Goal: Answer question/provide support: Share knowledge or assist other users

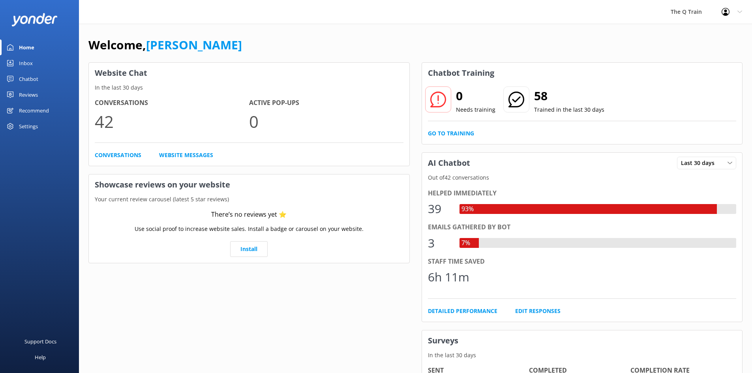
click at [23, 77] on div "Chatbot" at bounding box center [28, 79] width 19 height 16
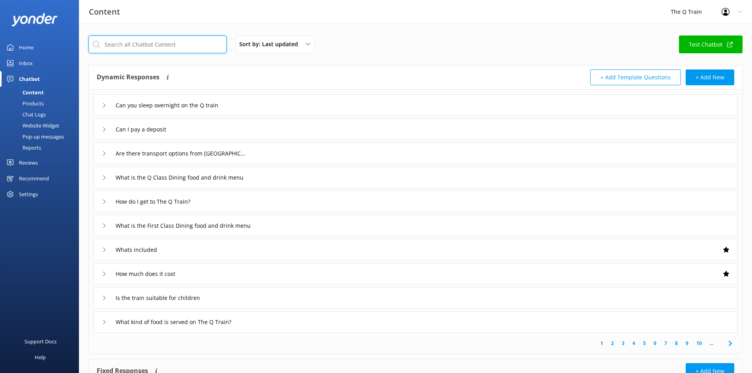
click at [160, 44] on input "text" at bounding box center [157, 45] width 138 height 18
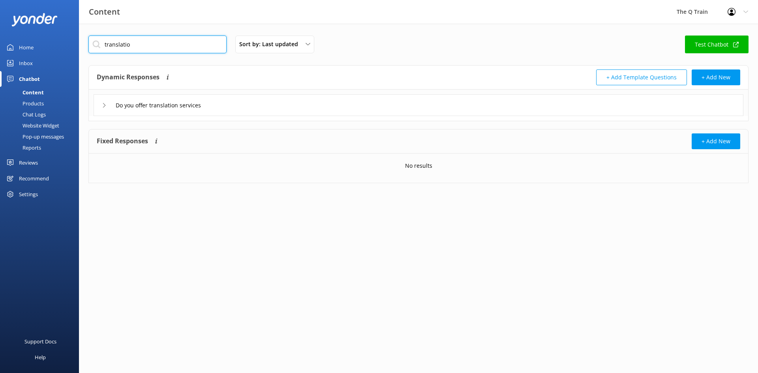
type input "translatio"
click at [104, 106] on use at bounding box center [104, 105] width 2 height 4
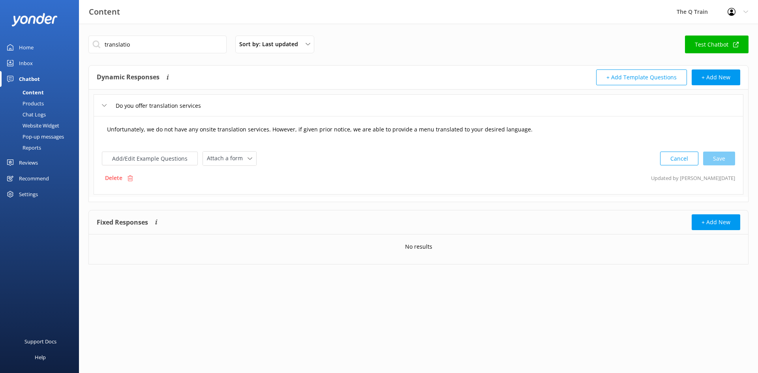
click at [549, 132] on textarea "Unfortunately, we do not have any onsite translation services. However, if give…" at bounding box center [419, 133] width 632 height 24
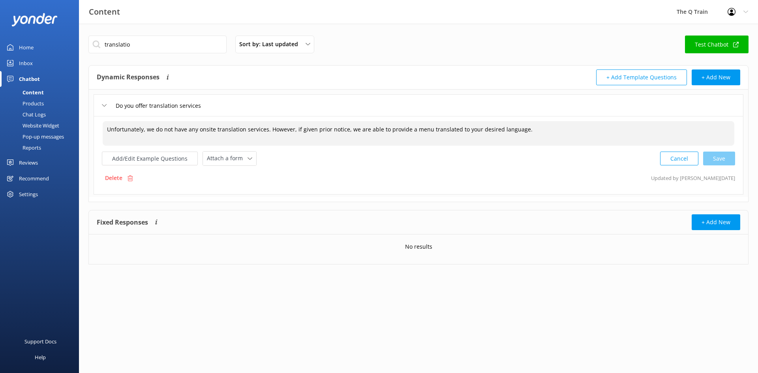
paste textarea "We offer an app available for download on the App Store and Google Play that pr…"
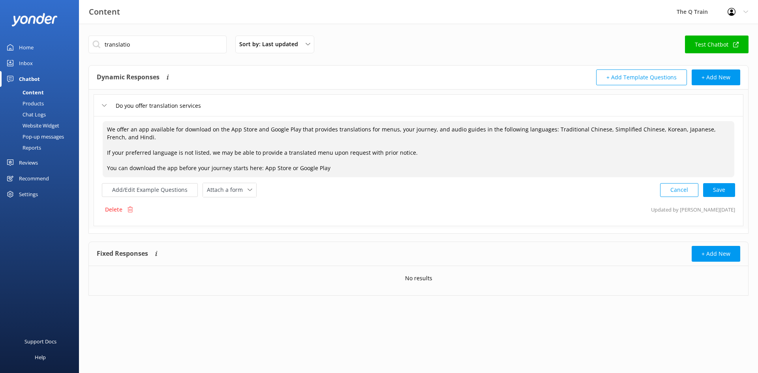
drag, startPoint x: 261, startPoint y: 169, endPoint x: 285, endPoint y: 167, distance: 23.4
click at [285, 167] on textarea "We offer an app available for download on the App Store and Google Play that pr…" at bounding box center [419, 149] width 632 height 56
click at [277, 169] on textarea "We offer an app available for download on the App Store and Google Play that pr…" at bounding box center [419, 149] width 632 height 56
click at [150, 188] on button "Add/Edit Example Questions" at bounding box center [150, 190] width 96 height 14
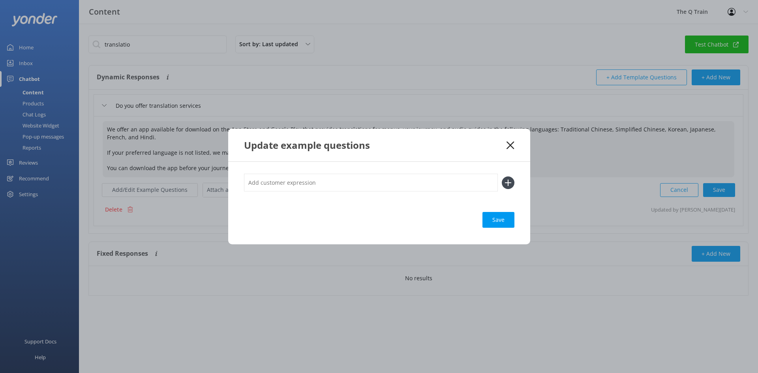
type textarea "We offer an app available for download on the App Store and Google Play that pr…"
click at [512, 144] on icon at bounding box center [511, 145] width 8 height 8
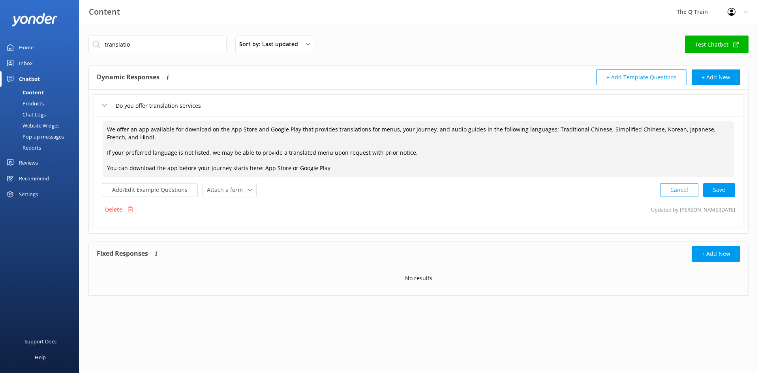
click at [267, 169] on textarea "We offer an app available for download on the App Store and Google Play that pr…" at bounding box center [419, 149] width 632 height 56
click at [164, 167] on textarea "We offer an app available for download on the App Store and Google Play that pr…" at bounding box center [419, 149] width 632 height 56
click at [198, 170] on textarea "We offer an app available for download on the App Store and Google Play that pr…" at bounding box center [419, 149] width 632 height 56
click at [203, 168] on textarea "We offer an app available for download on the App Store and Google Play that pr…" at bounding box center [419, 149] width 632 height 56
click at [179, 169] on textarea "We offer an app available for download on the App Store and Google Play that pr…" at bounding box center [419, 149] width 632 height 56
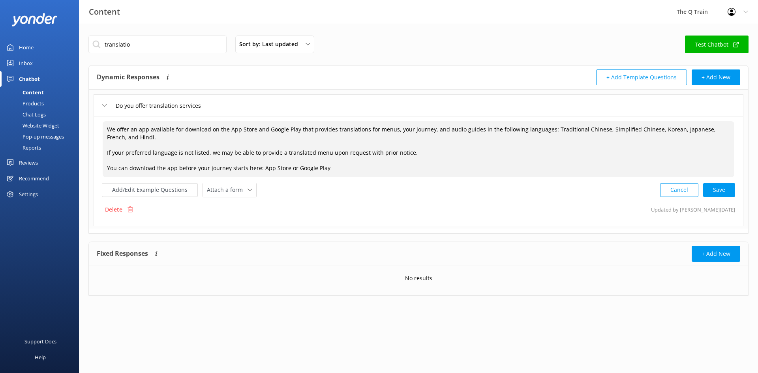
click at [130, 169] on textarea "We offer an app available for download on the App Store and Google Play that pr…" at bounding box center [419, 149] width 632 height 56
drag, startPoint x: 122, startPoint y: 166, endPoint x: 162, endPoint y: 166, distance: 39.5
click at [162, 166] on textarea "We offer an app available for download on the App Store and Google Play that pr…" at bounding box center [419, 149] width 632 height 56
drag, startPoint x: 178, startPoint y: 169, endPoint x: 198, endPoint y: 169, distance: 20.1
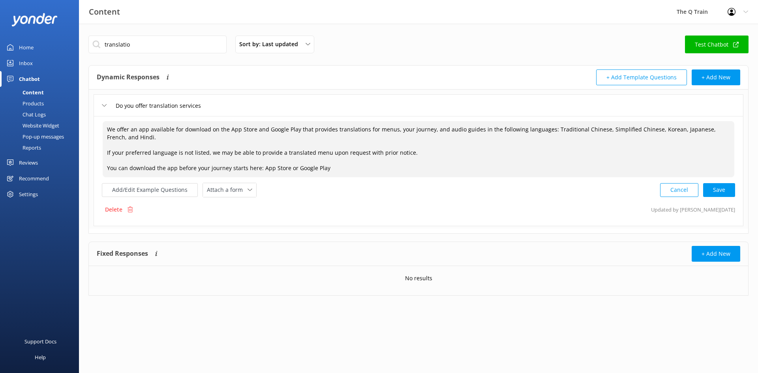
click at [198, 169] on textarea "We offer an app available for download on the App Store and Google Play that pr…" at bounding box center [419, 149] width 632 height 56
click at [199, 168] on textarea "We offer an app available for download on the App Store and Google Play that pr…" at bounding box center [419, 149] width 632 height 56
drag, startPoint x: 107, startPoint y: 165, endPoint x: 332, endPoint y: 165, distance: 225.2
click at [332, 165] on textarea "We offer an app available for download on the App Store and Google Play that pr…" at bounding box center [419, 149] width 632 height 56
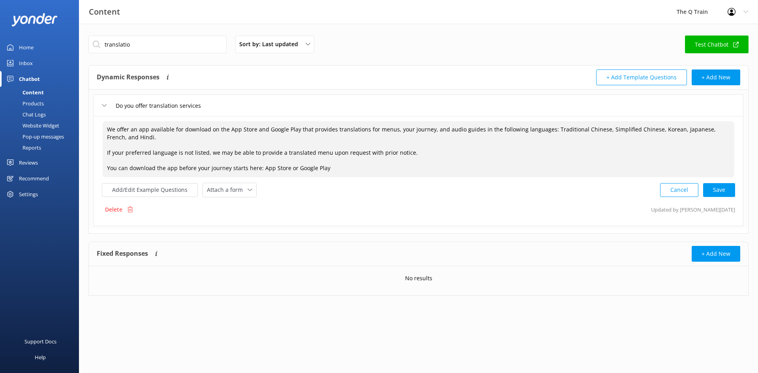
drag, startPoint x: 329, startPoint y: 167, endPoint x: 87, endPoint y: 166, distance: 242.1
click at [87, 166] on div "translatio Sort by: Last updated Title Last updated Test Chatbot Dynamic Respon…" at bounding box center [418, 172] width 679 height 296
click at [266, 168] on textarea "We offer an app available for download on the App Store and Google Play that pr…" at bounding box center [419, 149] width 632 height 56
drag, startPoint x: 260, startPoint y: 169, endPoint x: 285, endPoint y: 168, distance: 24.9
click at [285, 168] on textarea "We offer an app available for download on the App Store and Google Play that pr…" at bounding box center [419, 149] width 632 height 56
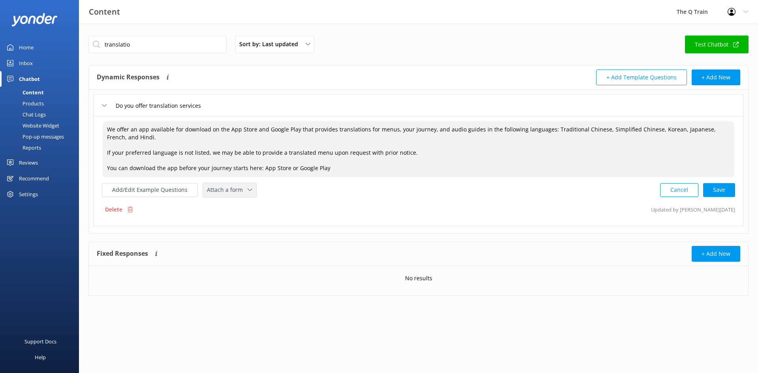
click at [234, 189] on span "Attach a form" at bounding box center [227, 190] width 41 height 9
click at [265, 170] on textarea "We offer an app available for download on the App Store and Google Play that pr…" at bounding box center [419, 149] width 632 height 56
click at [717, 190] on div "Cancel Save" at bounding box center [697, 190] width 75 height 15
click at [347, 170] on textarea "We offer an app available for download on the App Store and Google Play that pr…" at bounding box center [418, 149] width 633 height 56
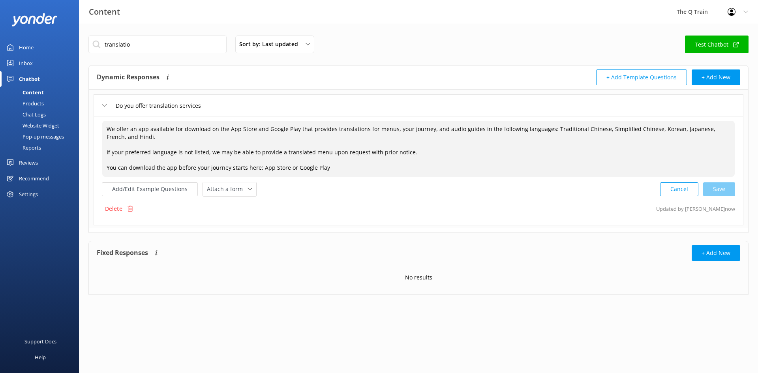
drag, startPoint x: 330, startPoint y: 170, endPoint x: 296, endPoint y: 169, distance: 34.0
click at [296, 169] on textarea "We offer an app available for download on the App Store and Google Play that pr…" at bounding box center [418, 149] width 633 height 56
click at [298, 168] on textarea "We offer an app available for download on the App Store and Google Play that pr…" at bounding box center [418, 149] width 633 height 56
click at [307, 155] on textarea "We offer an app available for download on the App Store and Google Play that pr…" at bounding box center [418, 149] width 633 height 56
click at [36, 103] on div "Products" at bounding box center [24, 103] width 39 height 11
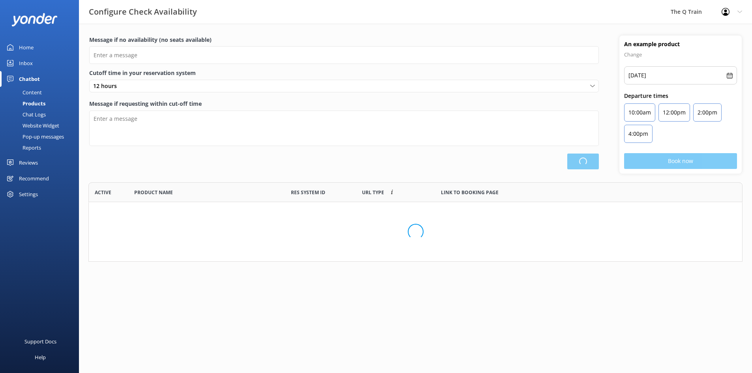
scroll to position [145, 655]
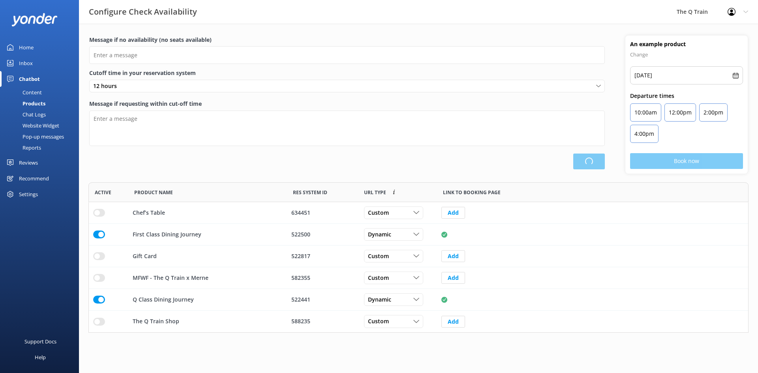
type input "Please choose another date."
type textarea "Please see live availability here: [URL][DOMAIN_NAME]"
click at [34, 91] on div "Content" at bounding box center [23, 92] width 37 height 11
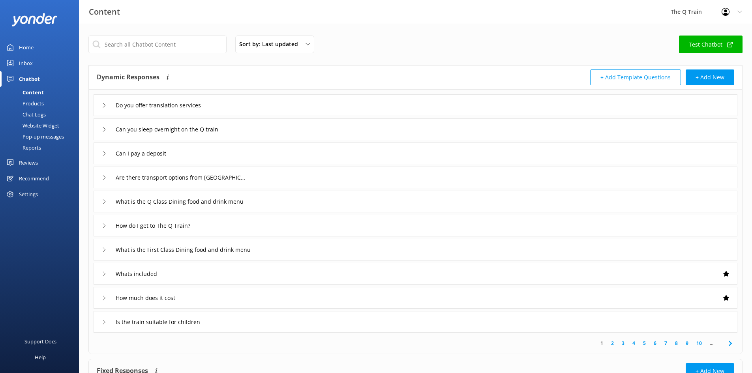
click at [43, 125] on div "Website Widget" at bounding box center [32, 125] width 55 height 11
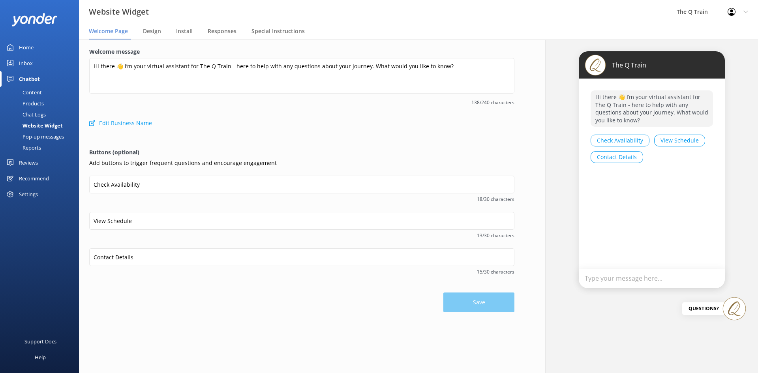
click at [30, 91] on div "Content" at bounding box center [23, 92] width 37 height 11
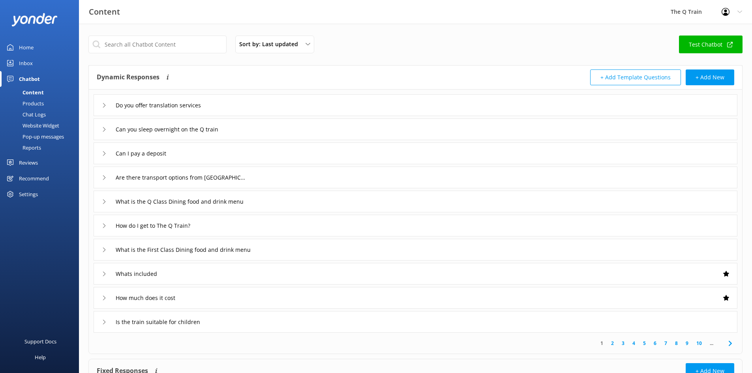
click at [105, 102] on div "Do you offer translation services" at bounding box center [159, 105] width 114 height 13
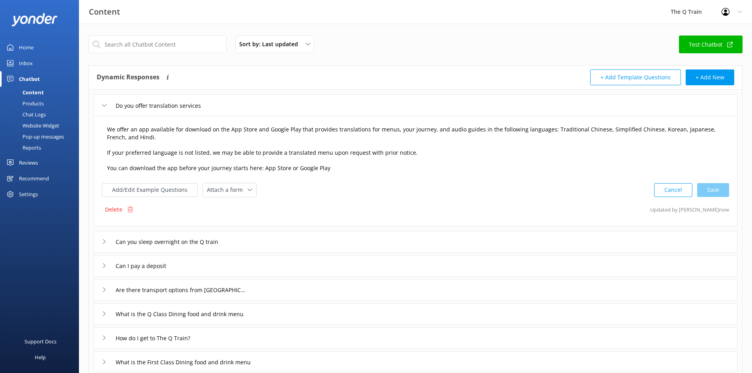
click at [196, 170] on textarea "We offer an app available for download on the App Store and Google Play that pr…" at bounding box center [416, 149] width 626 height 56
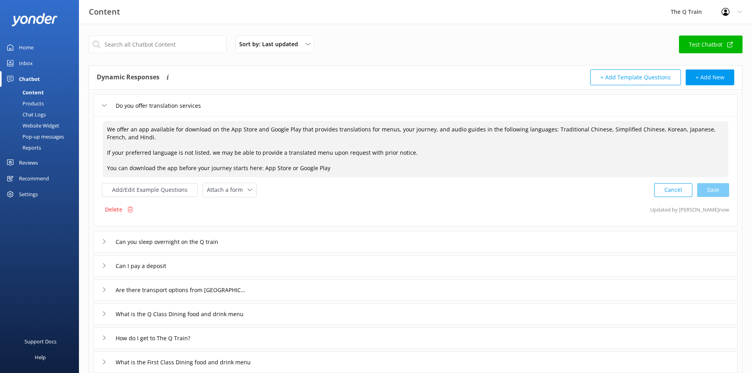
drag, startPoint x: 327, startPoint y: 166, endPoint x: 96, endPoint y: 169, distance: 231.9
click at [96, 169] on div "We offer an app available for download on the App Store and Google Play that pr…" at bounding box center [416, 171] width 644 height 110
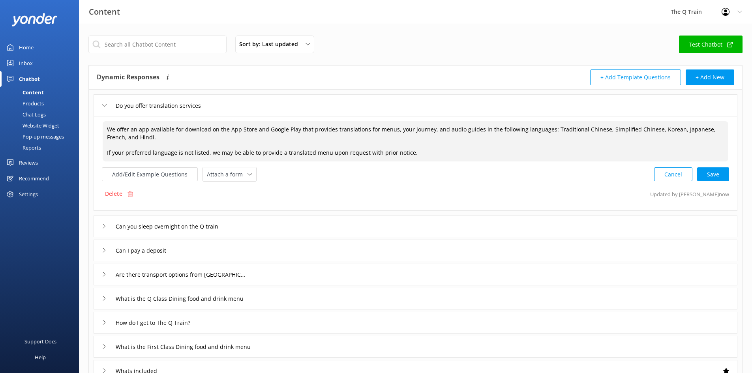
click at [296, 128] on textarea "We offer an app available for download on the App Store and Google Play that pr…" at bounding box center [416, 141] width 626 height 40
click at [712, 176] on div "Cancel Save" at bounding box center [692, 174] width 75 height 15
type textarea "We offer an app available for download on the App Store and Google Play that pr…"
click at [704, 76] on button "+ Add New" at bounding box center [710, 78] width 49 height 16
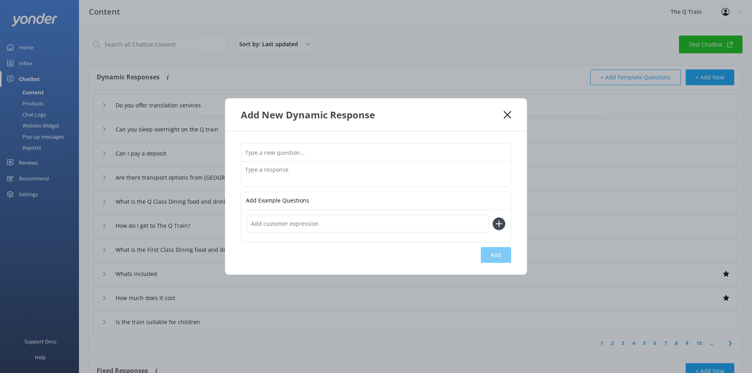
click at [290, 172] on textarea at bounding box center [376, 174] width 270 height 24
click at [303, 154] on input "text" at bounding box center [376, 153] width 270 height 18
click at [297, 169] on textarea at bounding box center [376, 174] width 270 height 24
click at [511, 115] on icon at bounding box center [508, 115] width 8 height 8
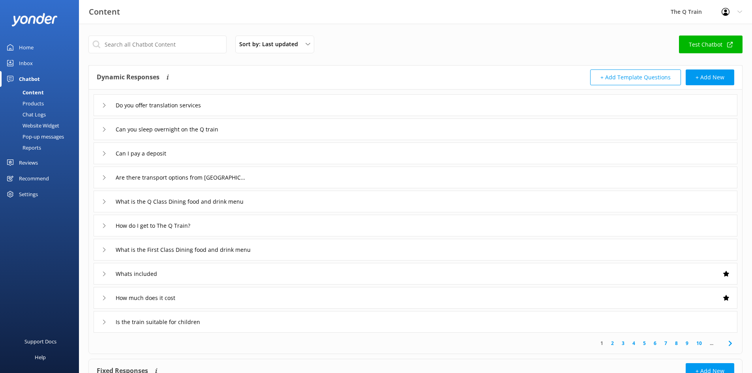
drag, startPoint x: 465, startPoint y: 17, endPoint x: 449, endPoint y: 28, distance: 19.7
click at [464, 17] on div "Content The Q Train Profile Settings Logout" at bounding box center [376, 12] width 752 height 24
click at [29, 49] on div "Home" at bounding box center [26, 48] width 15 height 16
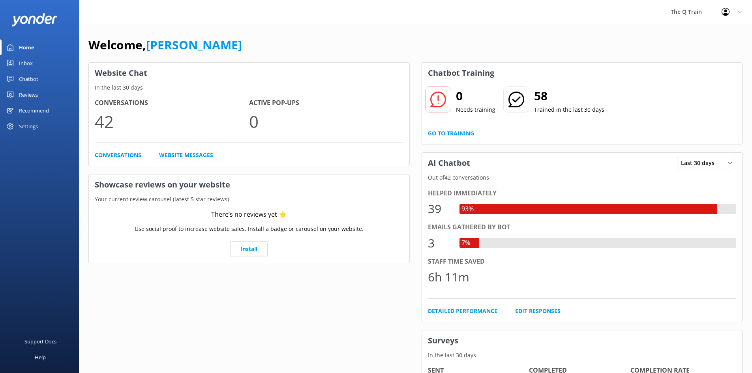
click at [366, 25] on div "Welcome, [PERSON_NAME] Website Chat In the last 30 days Conversations 42 Active…" at bounding box center [415, 272] width 673 height 496
click at [132, 152] on link "Conversations" at bounding box center [118, 155] width 47 height 9
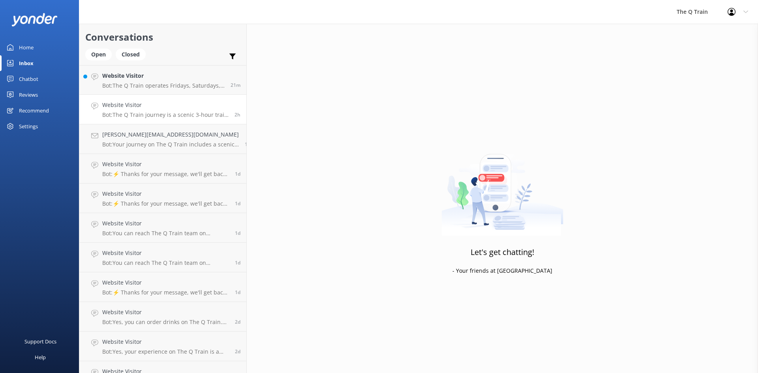
click at [169, 114] on p "Bot: The Q Train journey is a scenic 3-hour train ride and does not include ove…" at bounding box center [165, 114] width 126 height 7
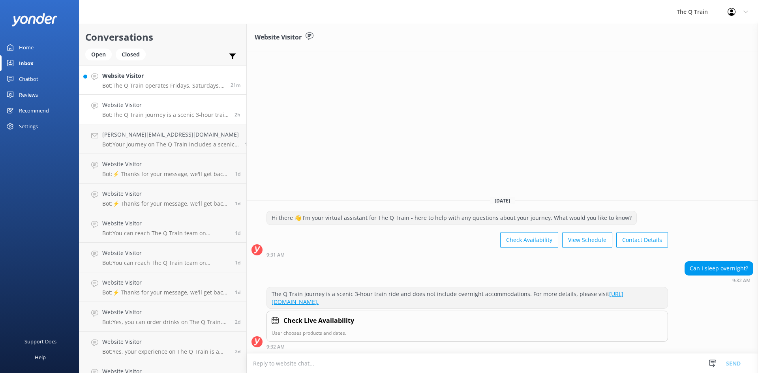
click at [151, 82] on div "Website Visitor Bot: The Q Train operates Fridays, Saturdays, and Sundays all y…" at bounding box center [163, 79] width 122 height 17
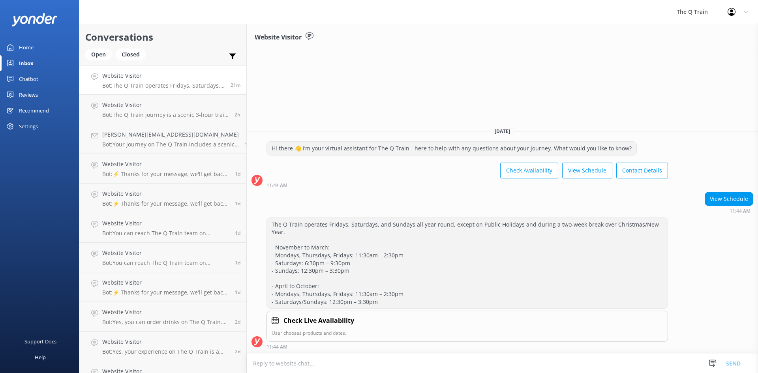
click at [29, 48] on div "Home" at bounding box center [26, 48] width 15 height 16
